Goal: Complete application form

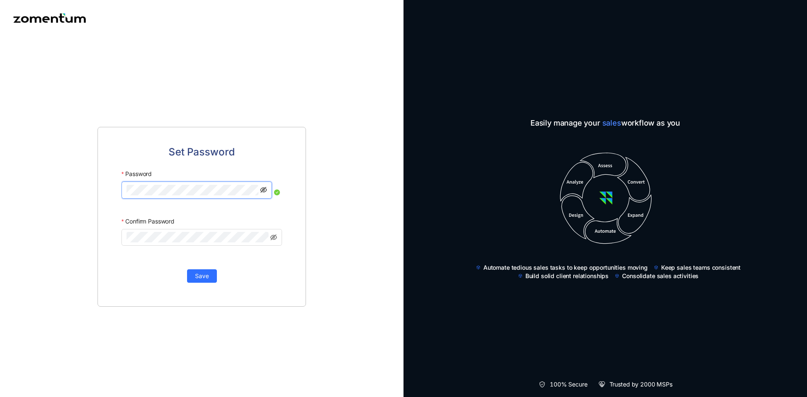
click at [264, 191] on icon "eye-invisible" at bounding box center [263, 190] width 7 height 7
click at [264, 240] on icon "eye-invisible" at bounding box center [263, 238] width 7 height 6
click at [207, 275] on span "Save" at bounding box center [202, 276] width 14 height 9
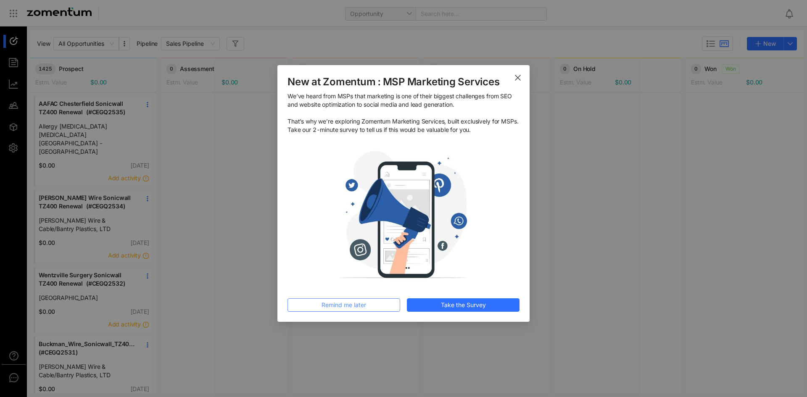
click at [352, 306] on span "Remind me later" at bounding box center [344, 305] width 45 height 9
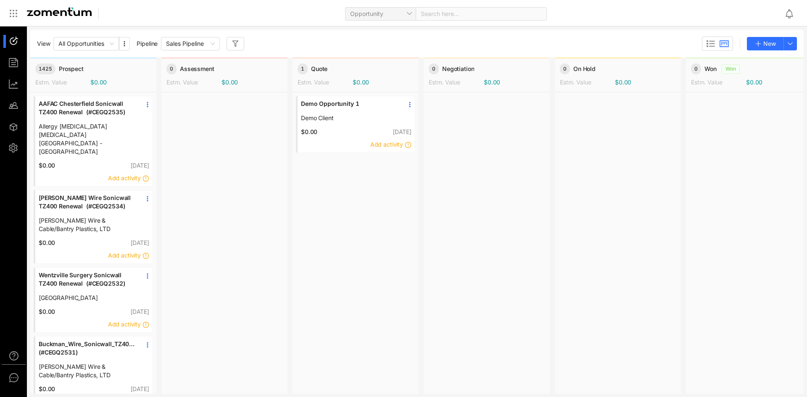
click at [594, 23] on div "Opportunity Search here..." at bounding box center [444, 13] width 667 height 20
click at [148, 106] on use at bounding box center [147, 104] width 1 height 5
click at [297, 17] on div "Opportunity Search here..." at bounding box center [444, 13] width 667 height 20
click at [422, 47] on div "View All Opportunities Pipeline Sales Pipeline New" at bounding box center [417, 44] width 760 height 14
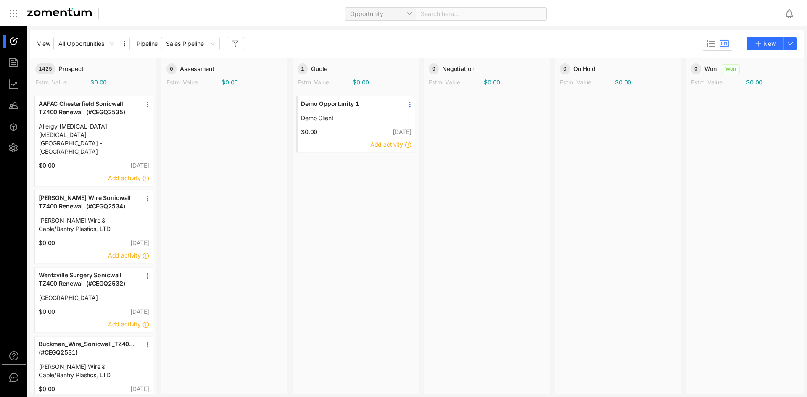
click at [160, 144] on div "1425 Prospect Estm. Value $0.00 AAFAC Chesterfield Sonicwall TZ400 Renewal (#CE…" at bounding box center [417, 226] width 774 height 336
